Goal: Information Seeking & Learning: Learn about a topic

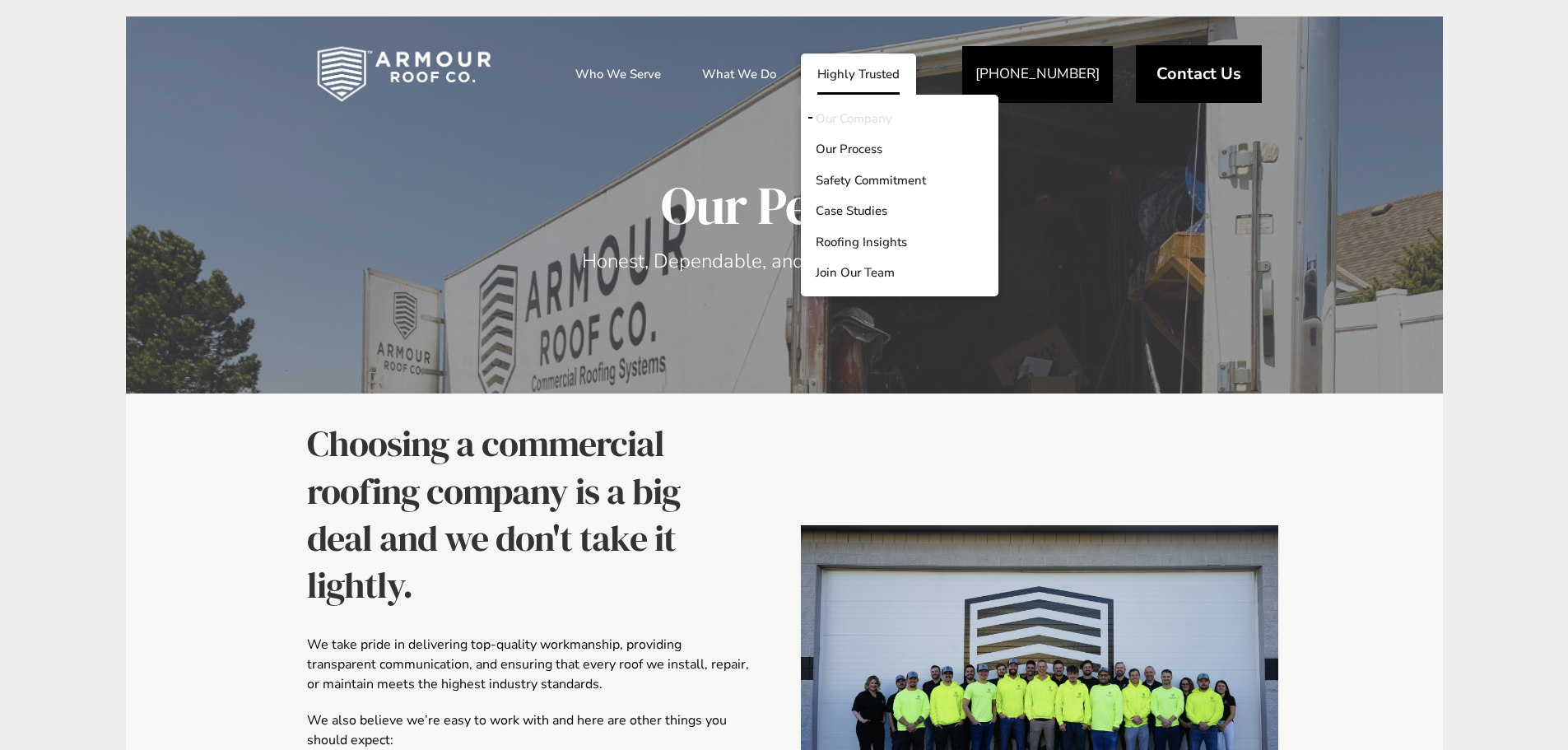
click at [835, 121] on link "Our Company" at bounding box center [899, 118] width 197 height 31
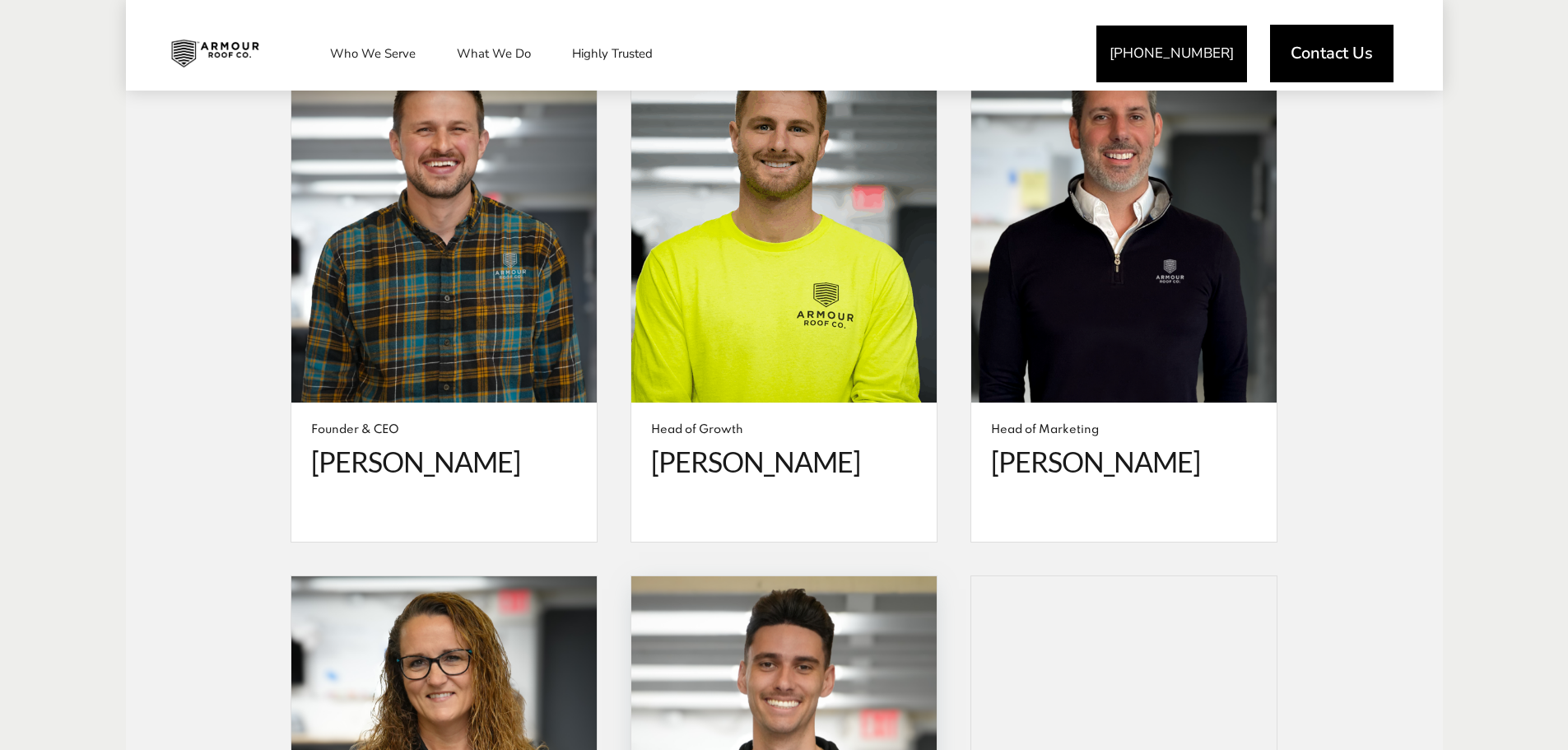
scroll to position [3210, 0]
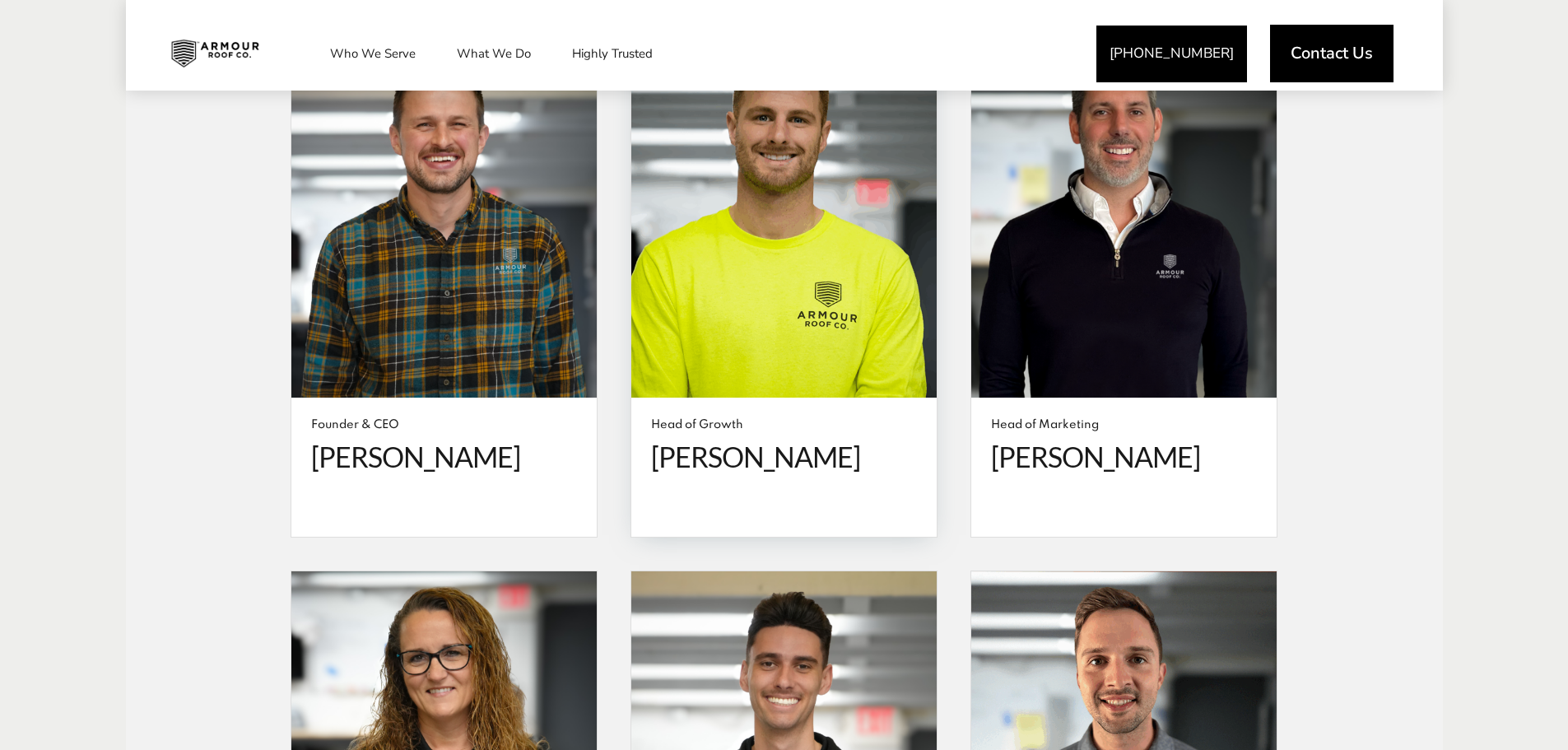
click at [738, 440] on span "[PERSON_NAME]" at bounding box center [784, 457] width 266 height 34
click at [708, 398] on div "Head of Growth [PERSON_NAME]" at bounding box center [784, 466] width 305 height 138
click at [719, 322] on span at bounding box center [784, 214] width 305 height 367
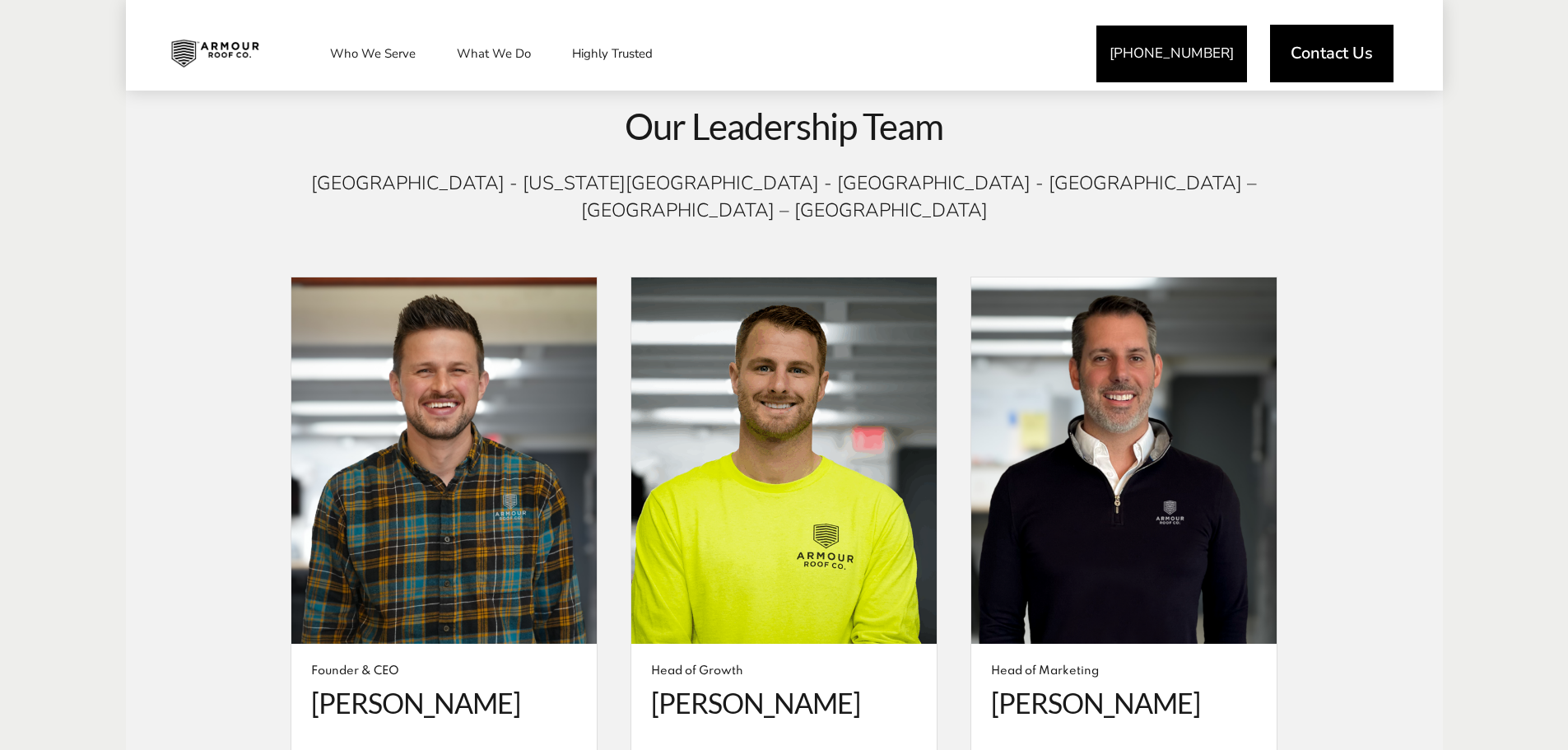
scroll to position [2964, 0]
